Goal: Transaction & Acquisition: Purchase product/service

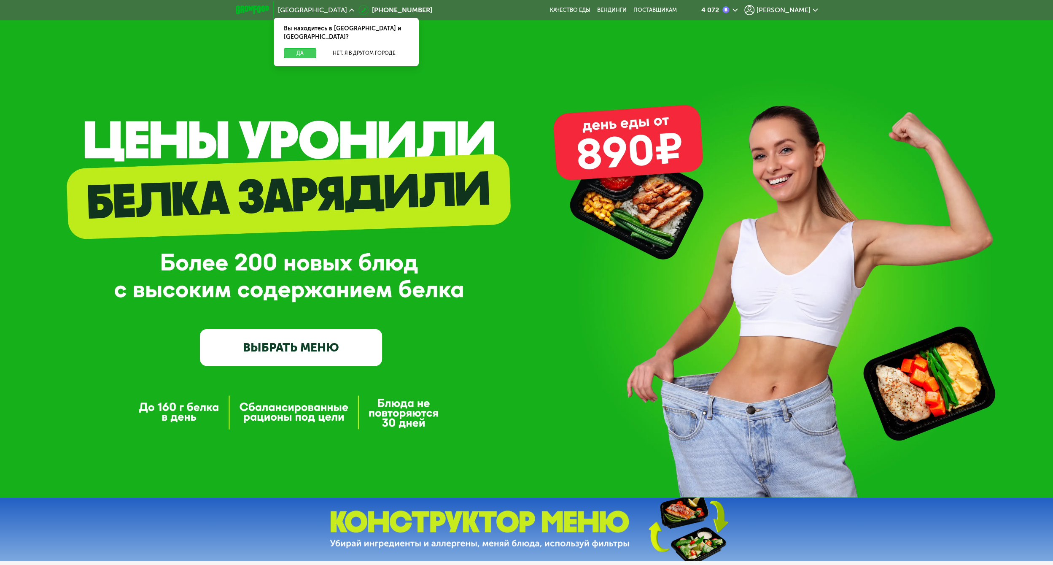
click at [305, 48] on button "Да" at bounding box center [300, 53] width 32 height 10
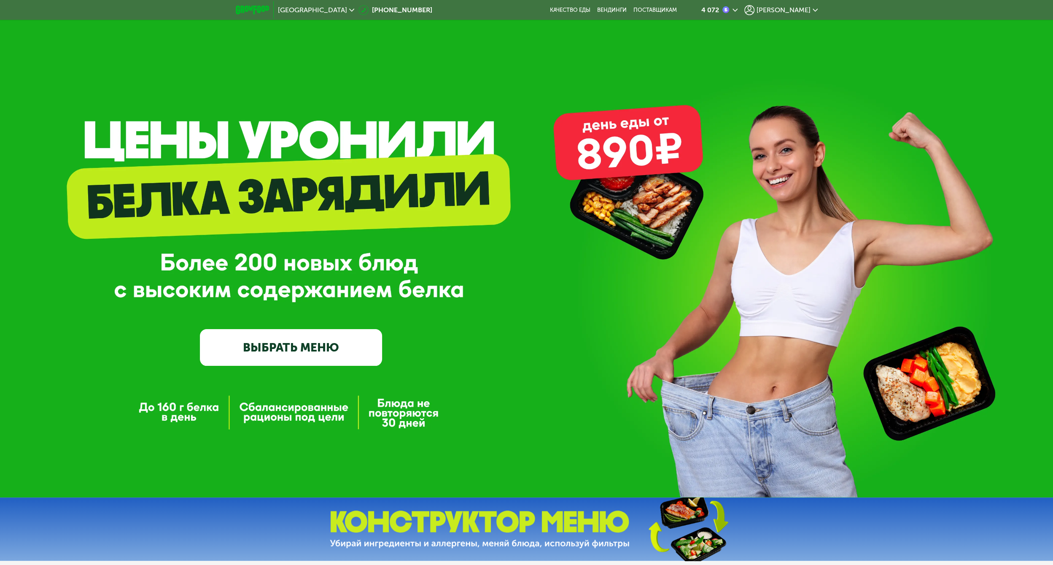
click at [309, 361] on link "ВЫБРАТЬ МЕНЮ" at bounding box center [291, 347] width 182 height 37
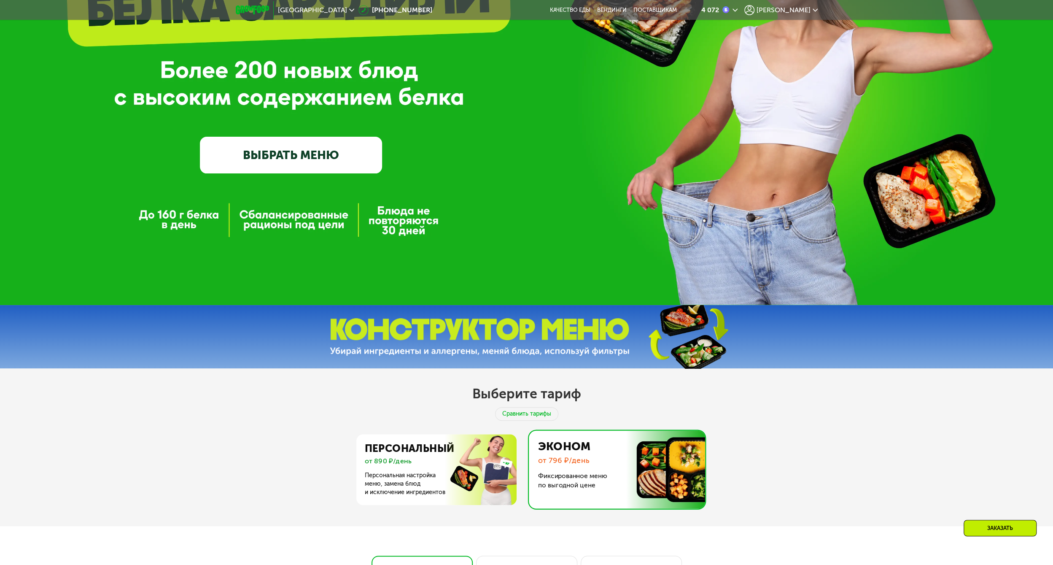
scroll to position [253, 0]
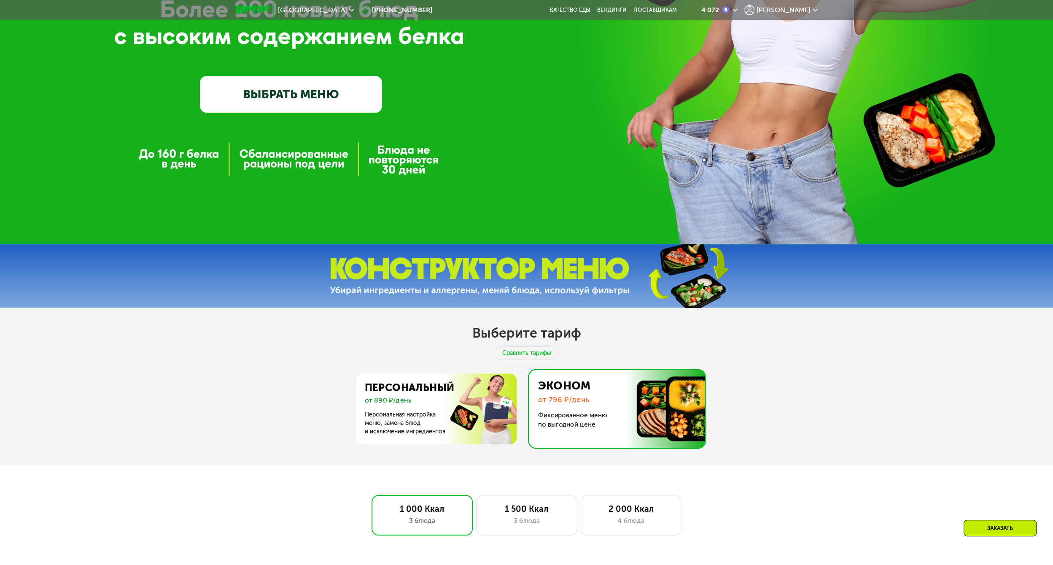
click at [292, 105] on link "ВЫБРАТЬ МЕНЮ" at bounding box center [291, 94] width 182 height 37
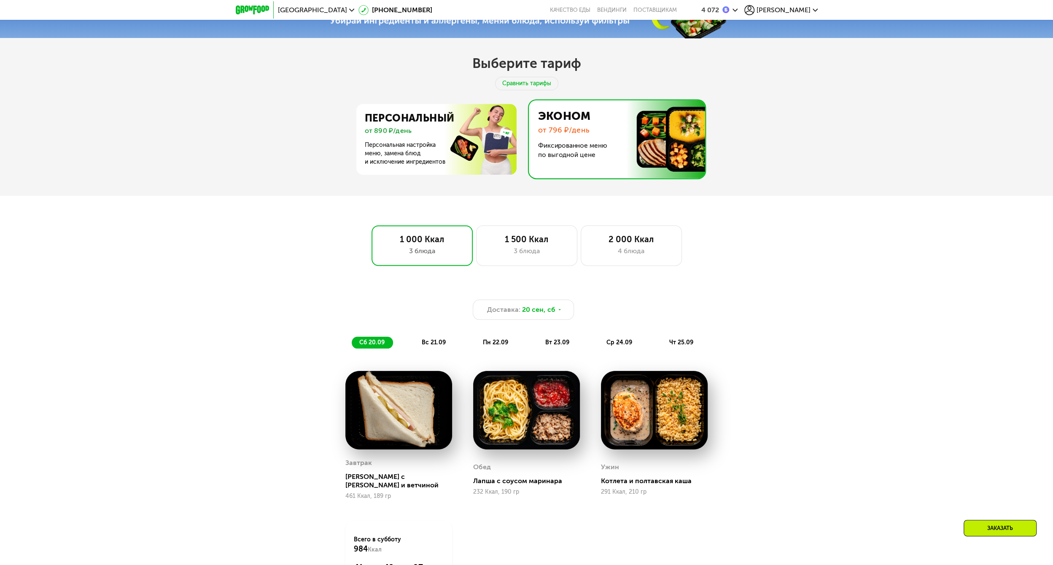
scroll to position [520, 0]
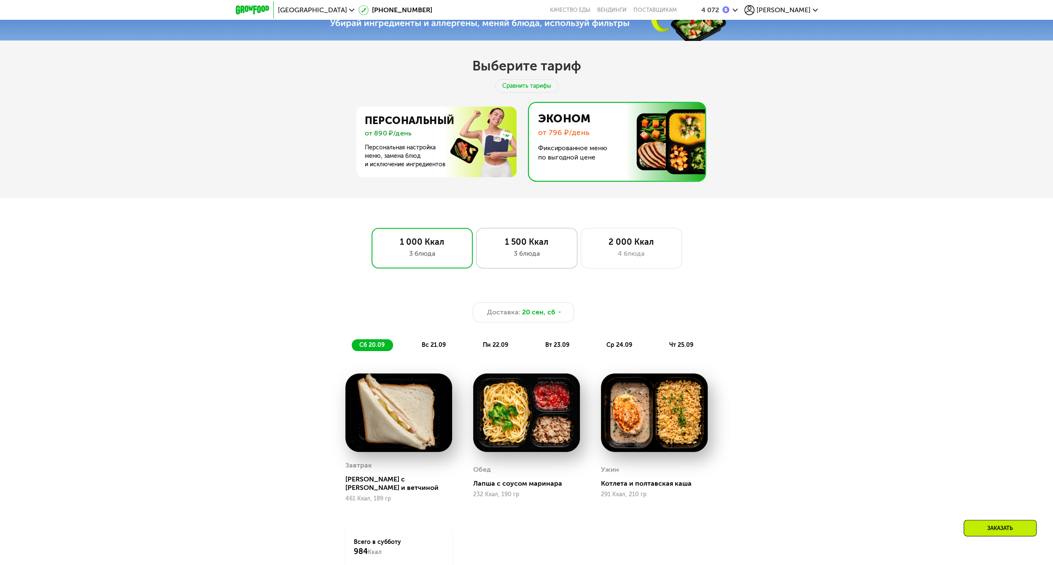
click at [529, 251] on div "3 блюда" at bounding box center [527, 253] width 84 height 10
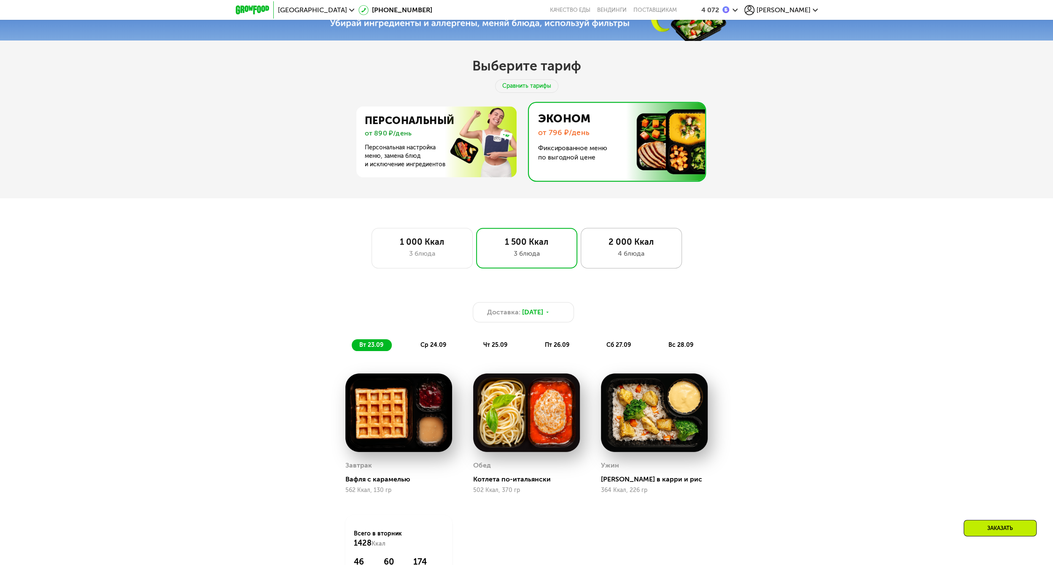
click at [616, 247] on div "2 000 Ккал" at bounding box center [632, 242] width 84 height 10
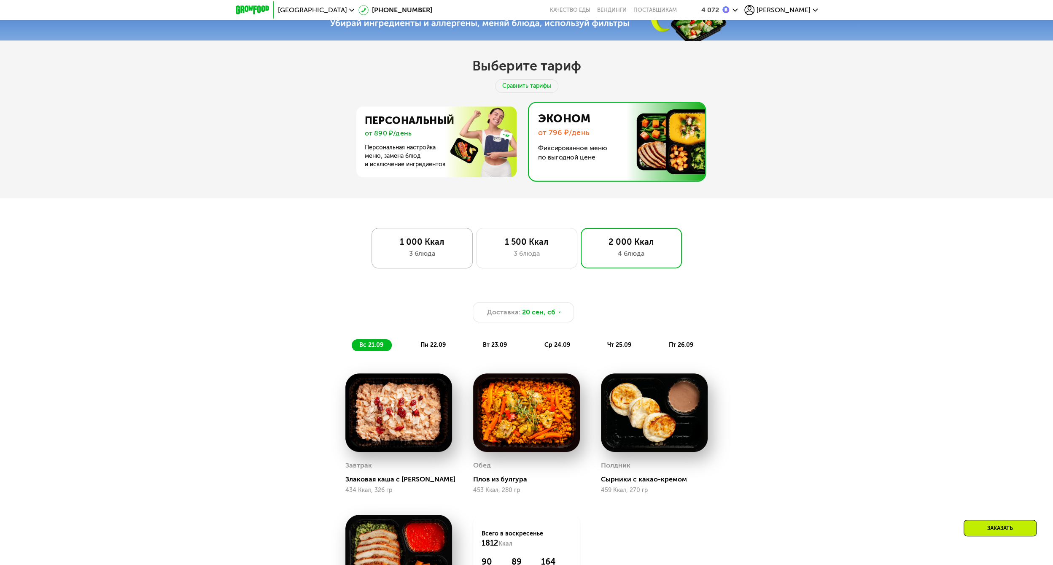
click at [446, 250] on div "1 000 Ккал 3 блюда" at bounding box center [422, 248] width 101 height 40
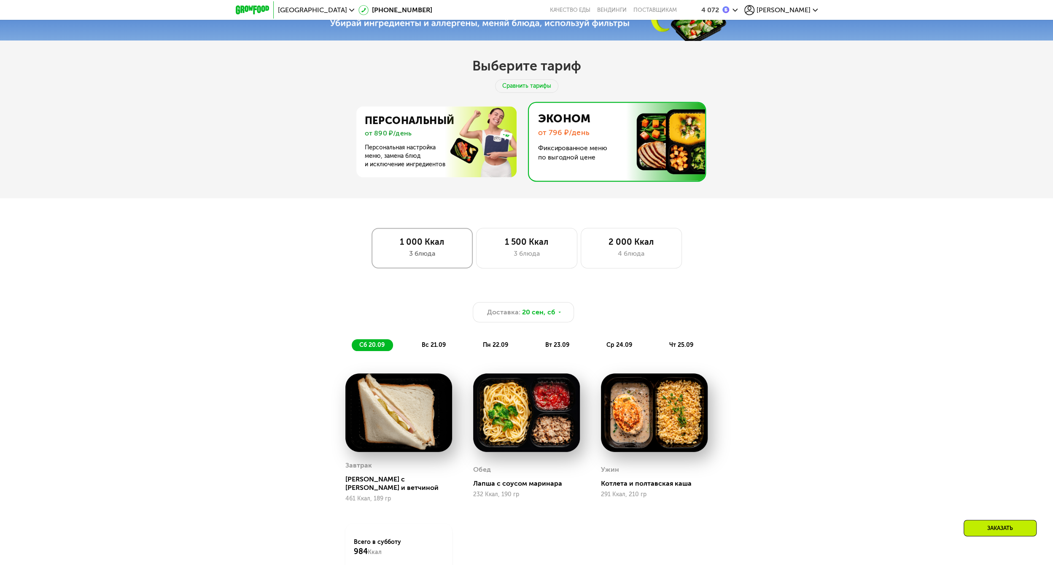
click at [388, 252] on div "3 блюда" at bounding box center [422, 253] width 84 height 10
click at [410, 159] on img at bounding box center [434, 141] width 164 height 71
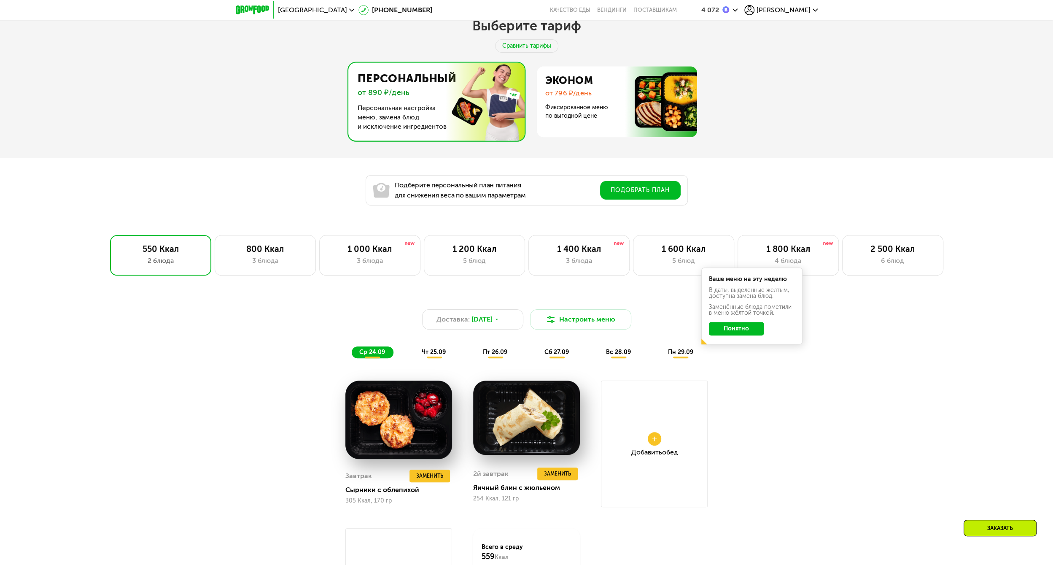
scroll to position [562, 0]
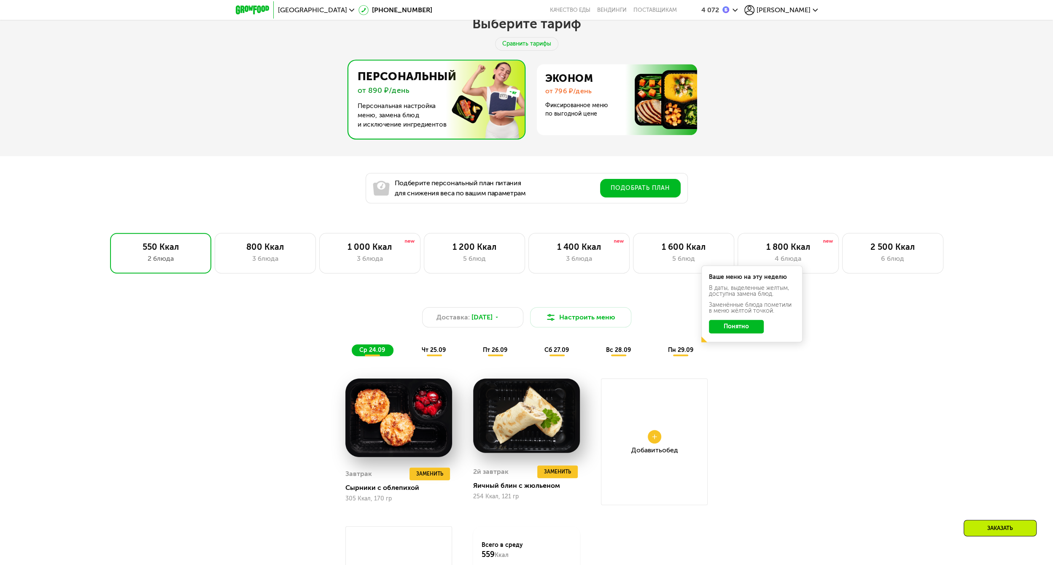
click at [736, 327] on button "Понятно" at bounding box center [736, 326] width 55 height 13
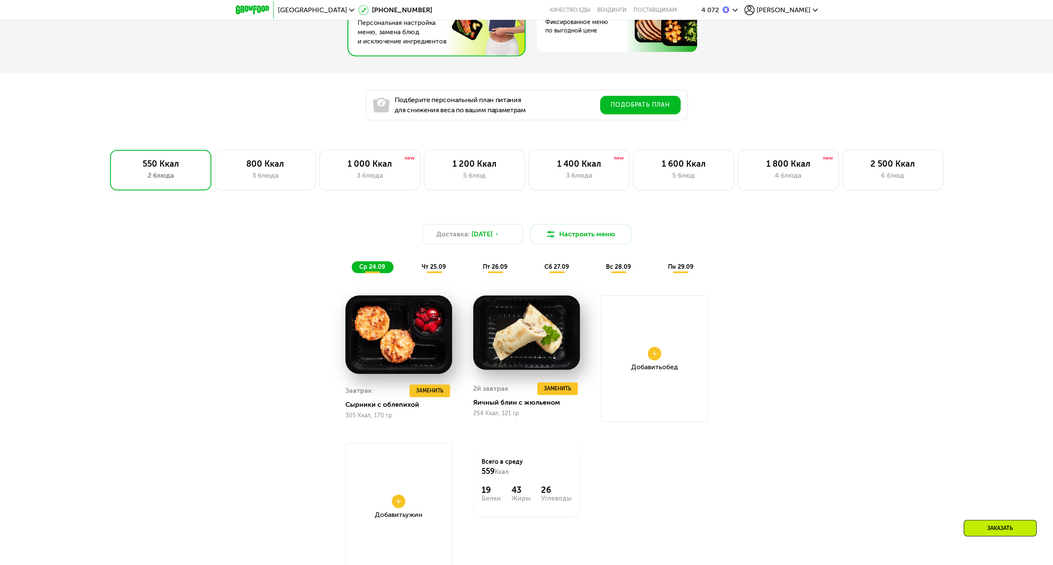
scroll to position [647, 0]
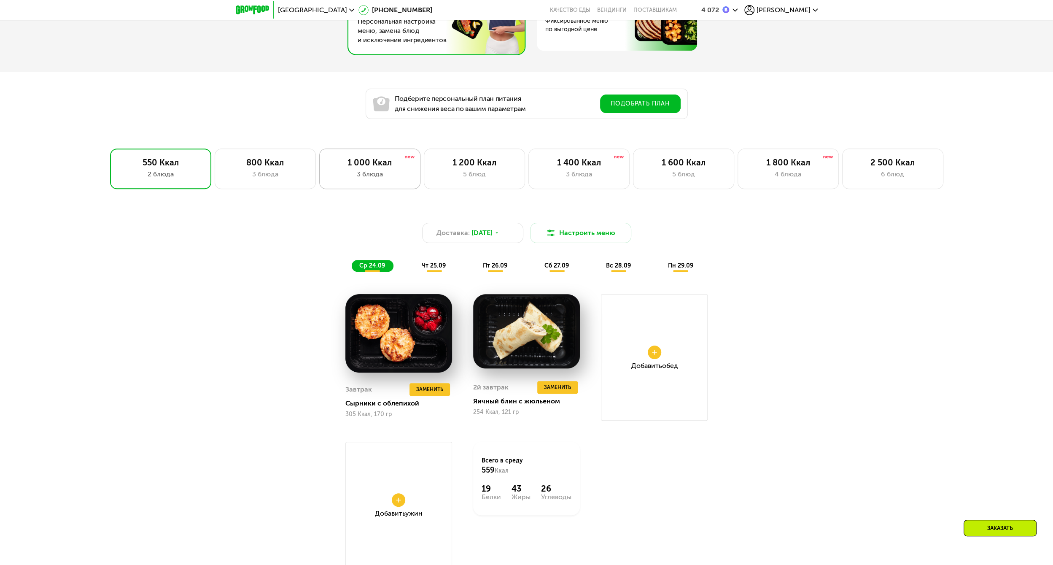
click at [360, 179] on div "3 блюда" at bounding box center [370, 174] width 84 height 10
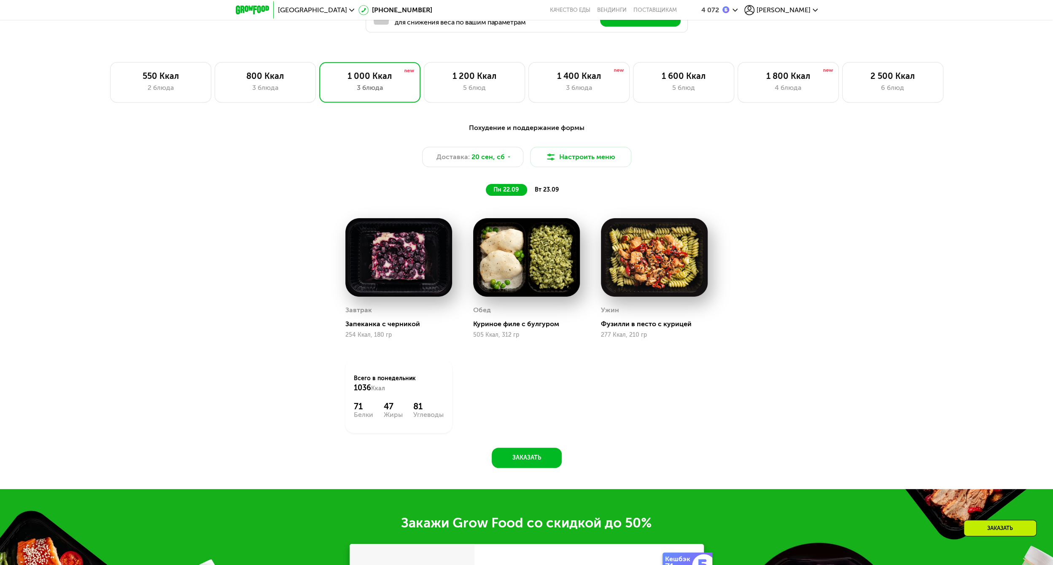
scroll to position [731, 0]
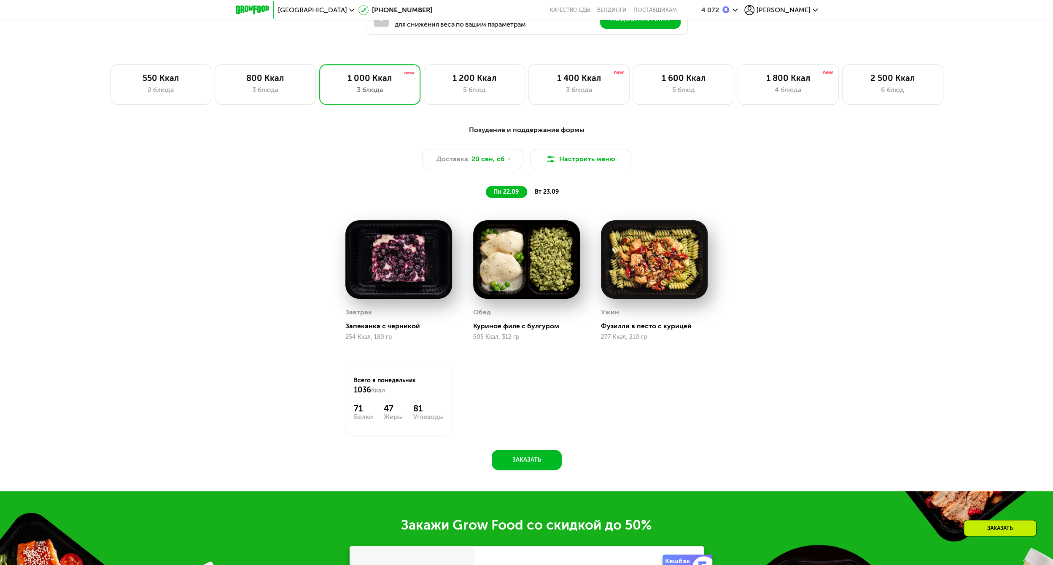
click at [544, 195] on span "вт 23.09" at bounding box center [547, 191] width 24 height 7
